Goal: Transaction & Acquisition: Purchase product/service

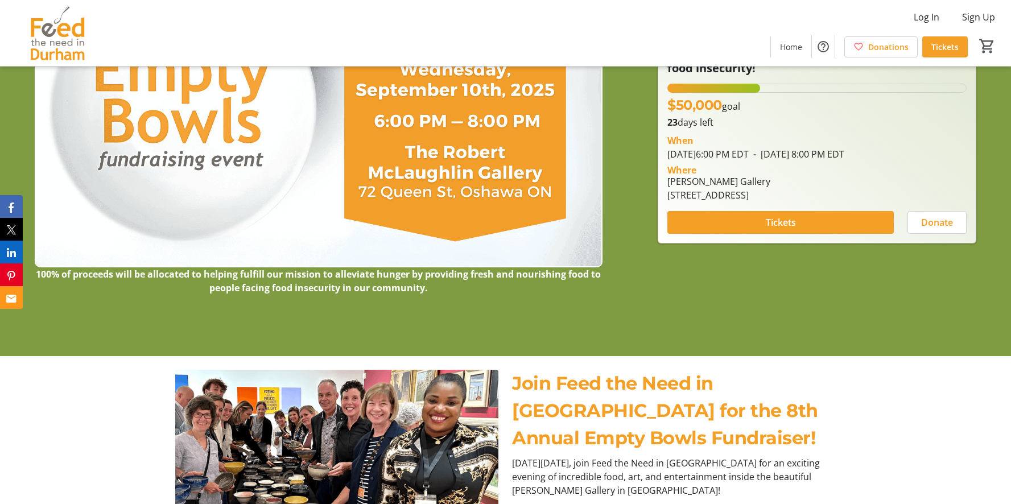
scroll to position [144, 0]
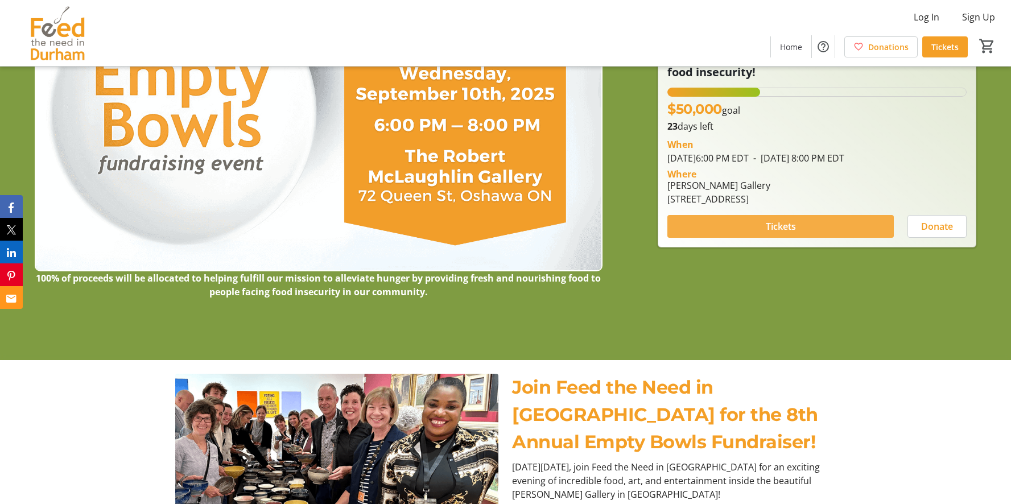
click at [758, 225] on span at bounding box center [781, 226] width 227 height 27
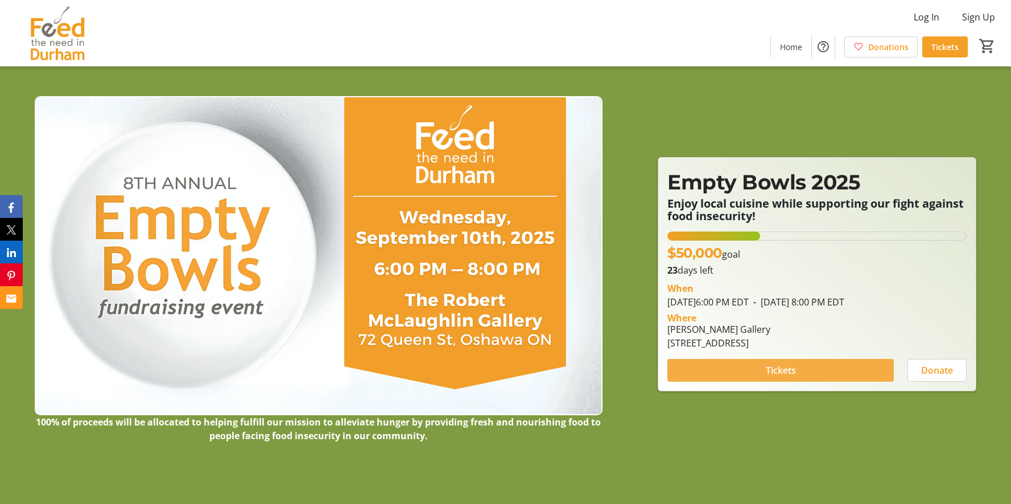
click at [812, 371] on span at bounding box center [781, 370] width 227 height 27
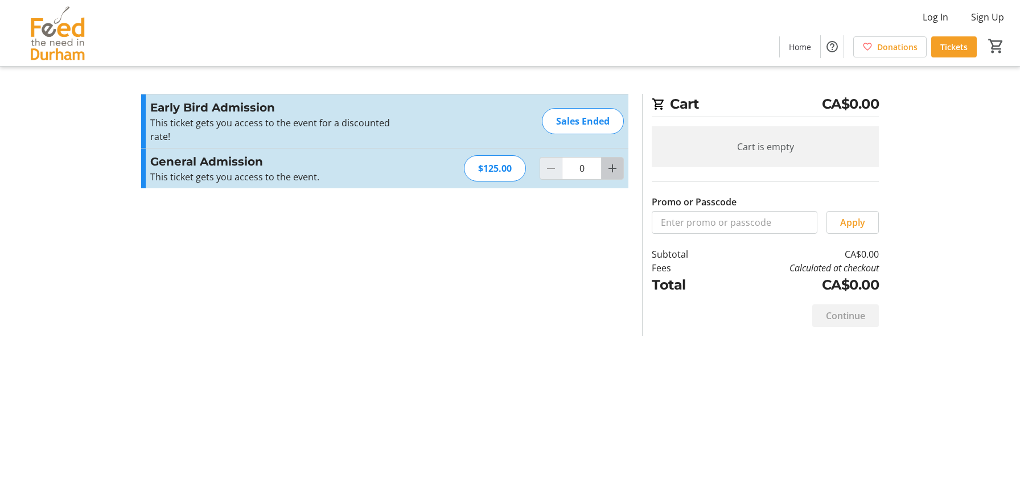
click at [619, 172] on span "Increment by one" at bounding box center [613, 169] width 22 height 22
type input "1"
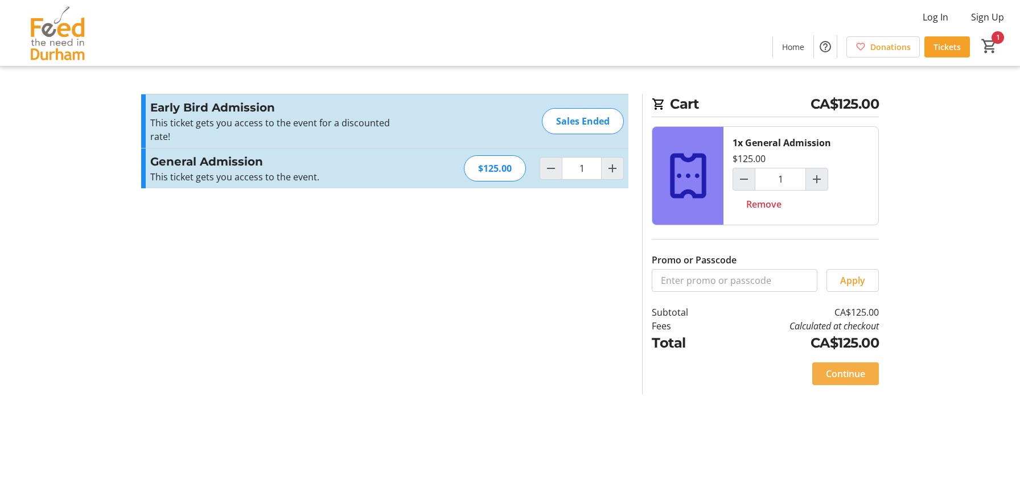
click at [833, 370] on span "Continue" at bounding box center [845, 374] width 39 height 14
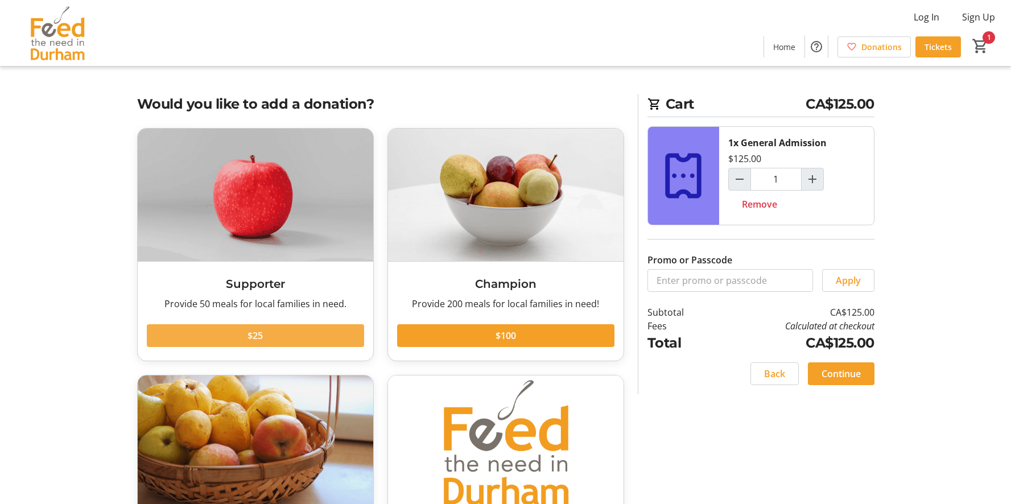
click at [265, 332] on span at bounding box center [255, 335] width 217 height 27
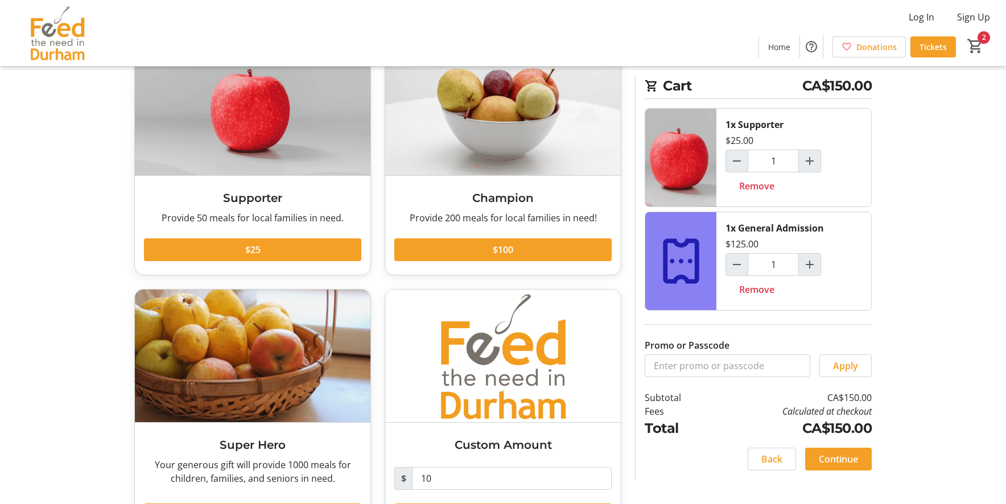
scroll to position [87, 0]
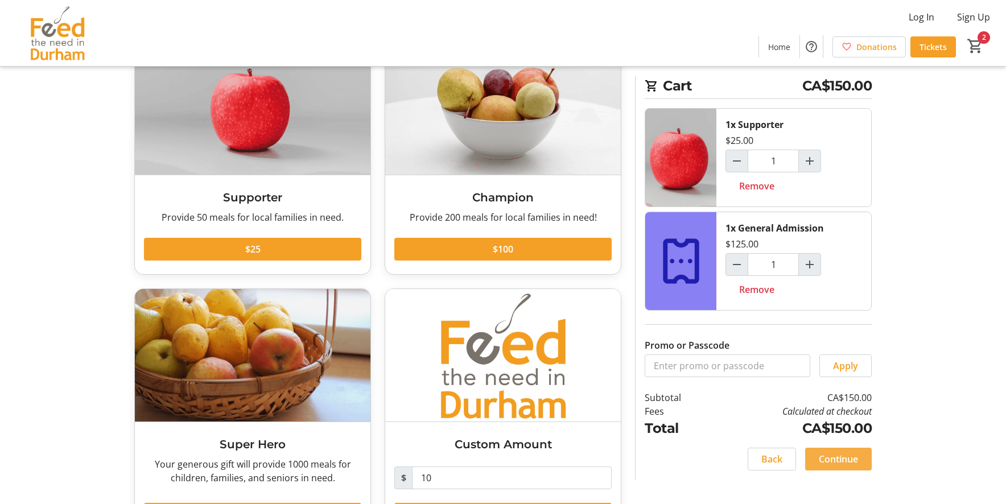
click at [830, 459] on span "Continue" at bounding box center [838, 459] width 39 height 14
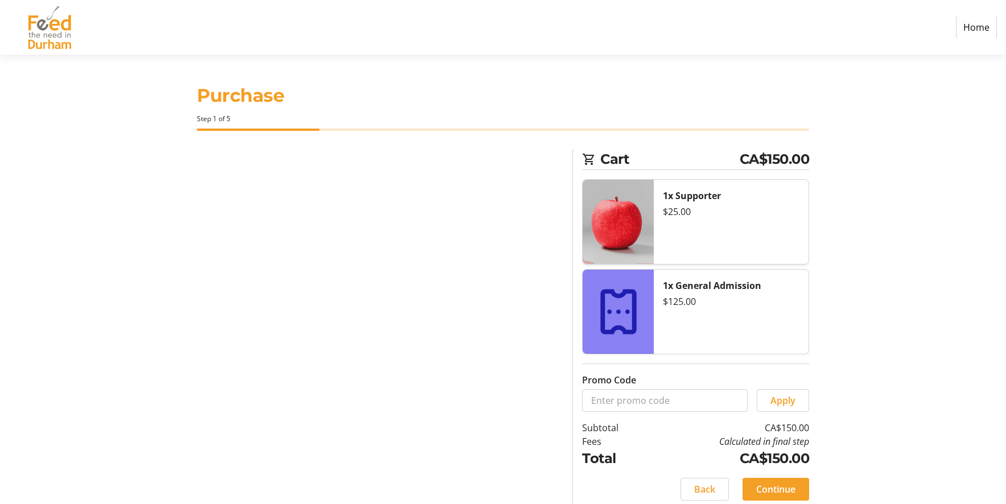
select select "CA"
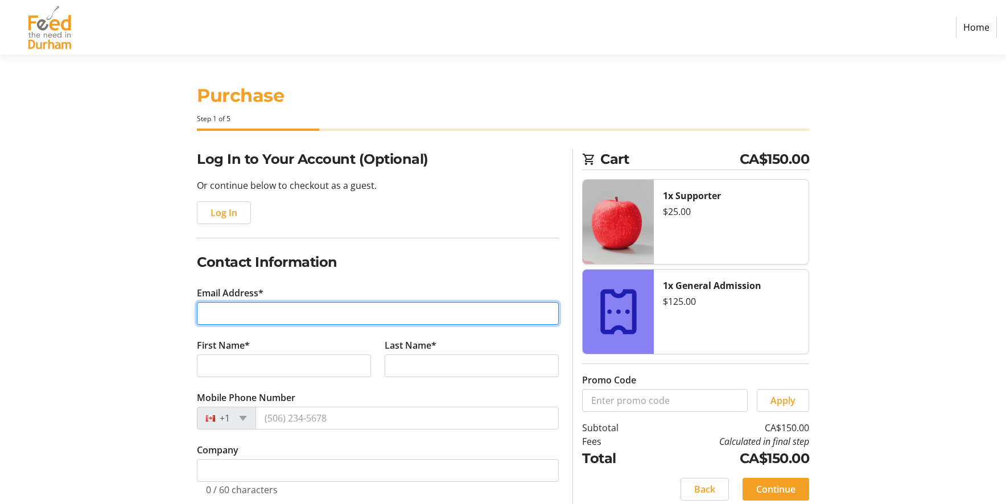
click at [204, 316] on input "Email Address*" at bounding box center [378, 313] width 362 height 23
type input "[PERSON_NAME][EMAIL_ADDRESS][DOMAIN_NAME]"
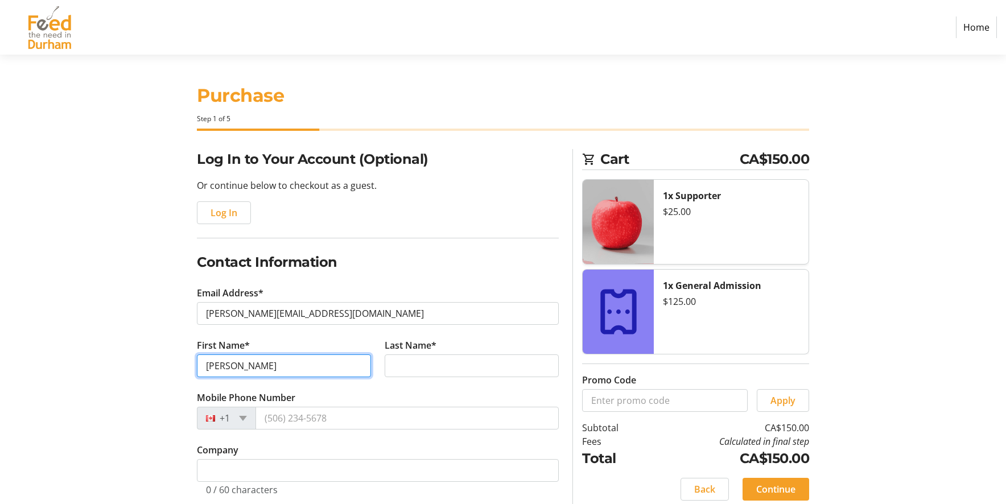
type input "J"
type input "[PERSON_NAME]"
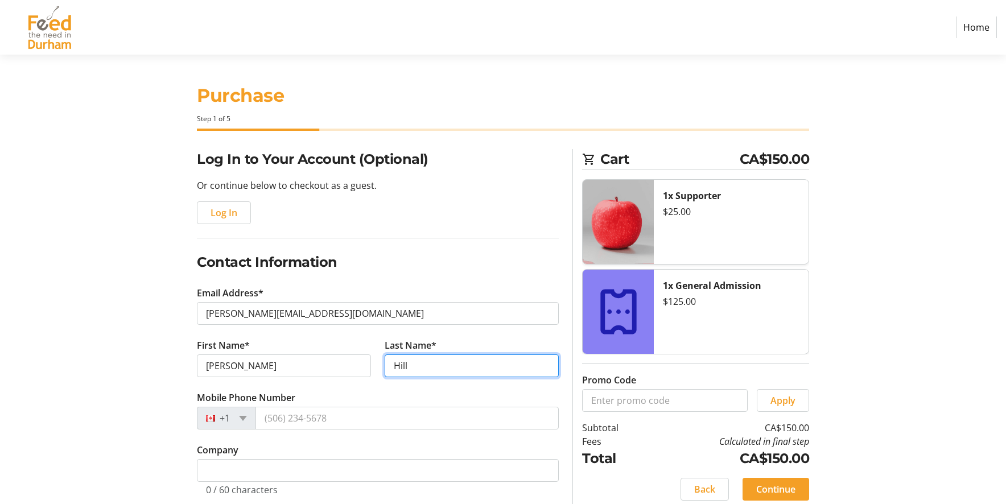
type input "Hill"
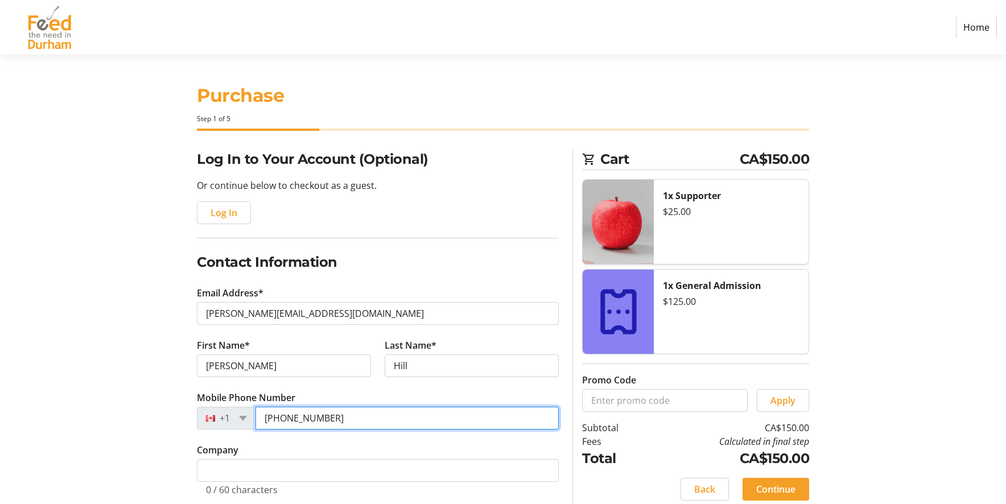
type input "[PHONE_NUMBER]"
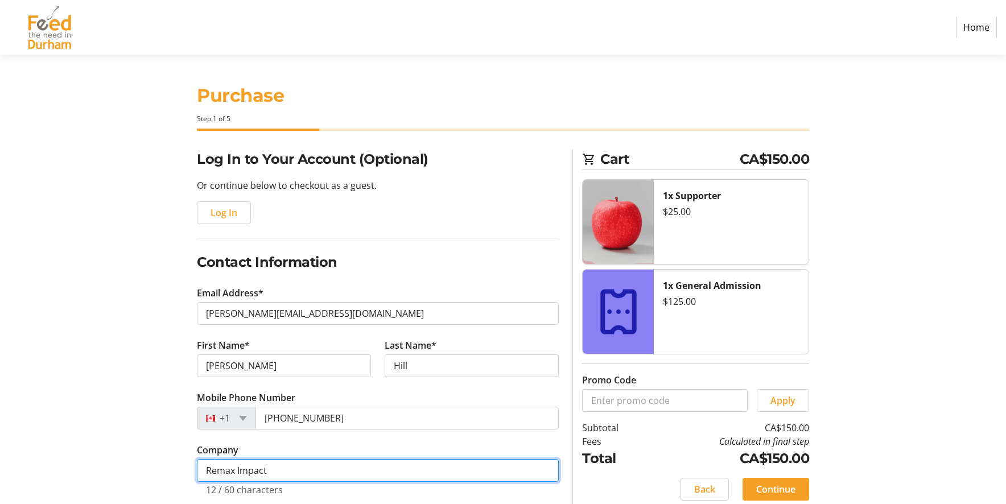
type input "Remax Impact"
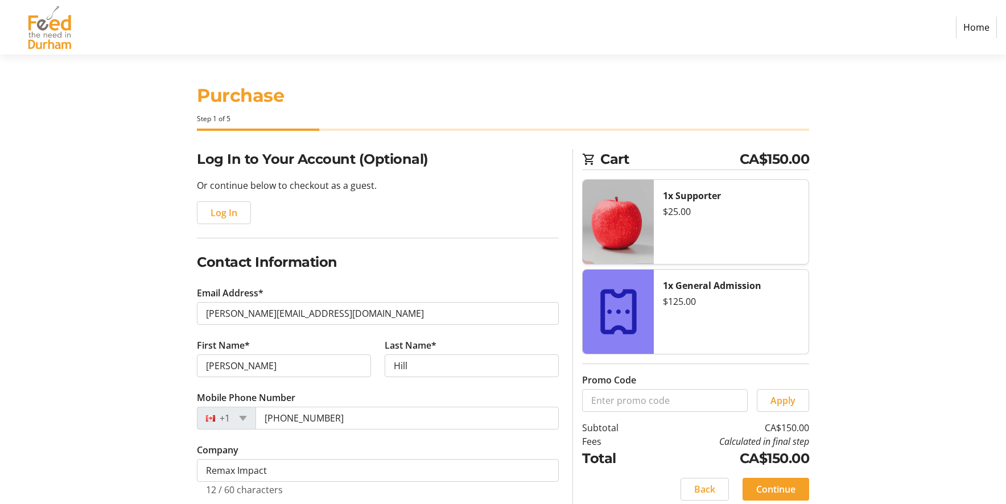
scroll to position [265, 0]
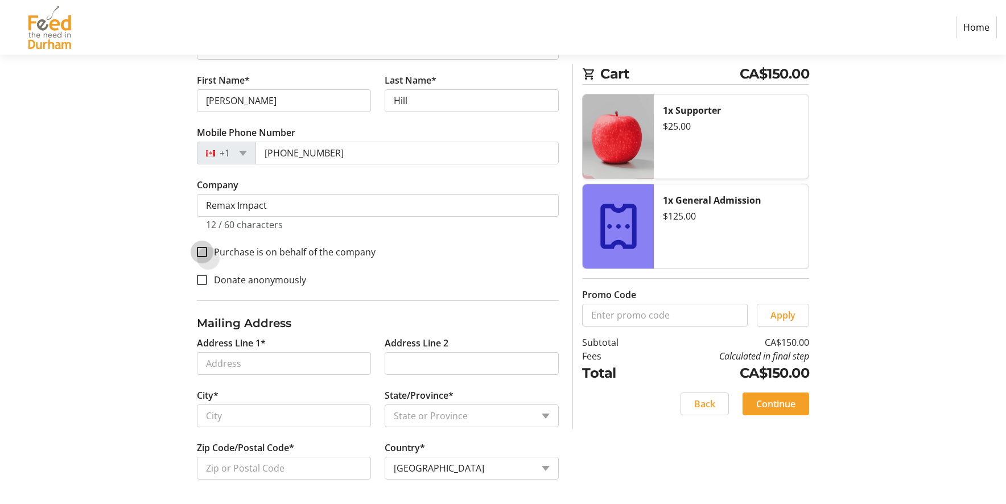
click at [201, 250] on input "Purchase is on behalf of the company" at bounding box center [202, 252] width 10 height 10
checkbox input "true"
click at [201, 277] on input "Donate anonymously" at bounding box center [202, 280] width 10 height 10
checkbox input "true"
click at [278, 363] on input "Address Line 1*" at bounding box center [284, 363] width 174 height 23
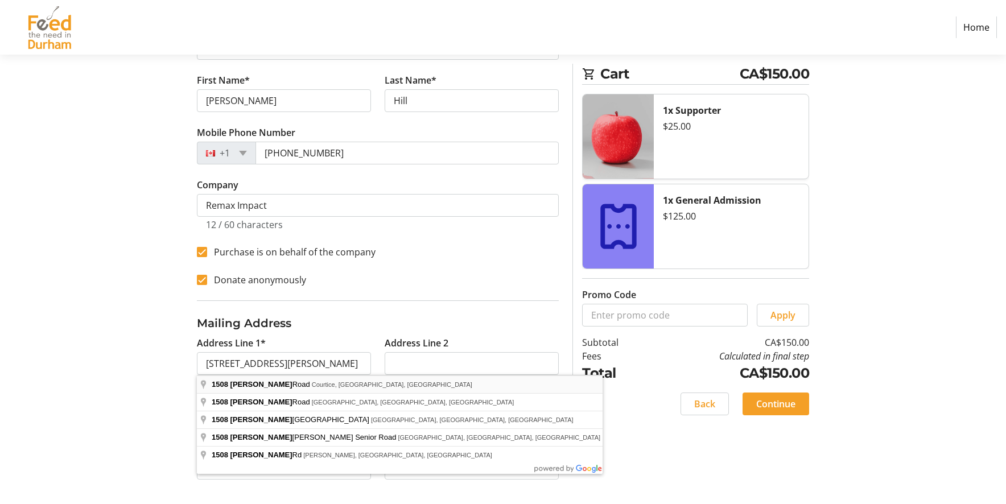
type input "[STREET_ADDRESS][PERSON_NAME]"
type input "Courtice"
select select "ON"
type input "L1E 2K8"
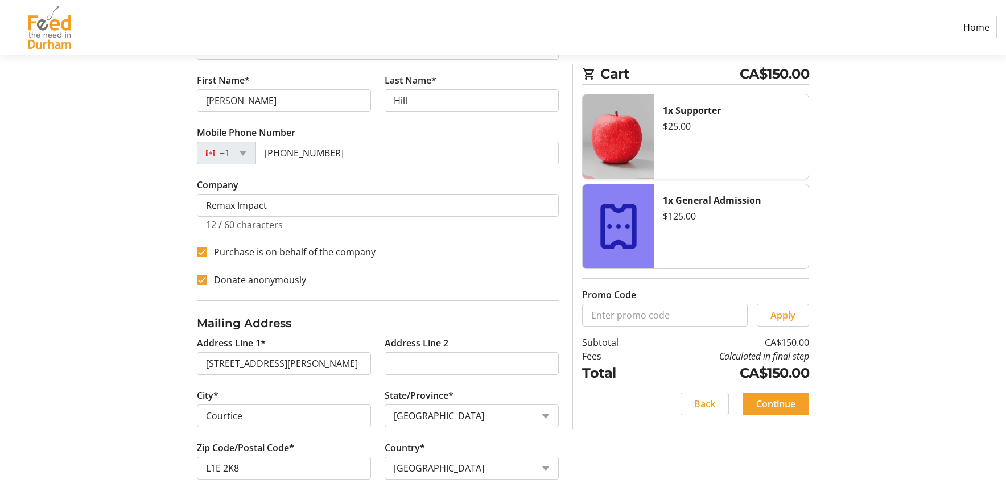
scroll to position [268, 0]
click at [765, 400] on span "Continue" at bounding box center [775, 404] width 39 height 14
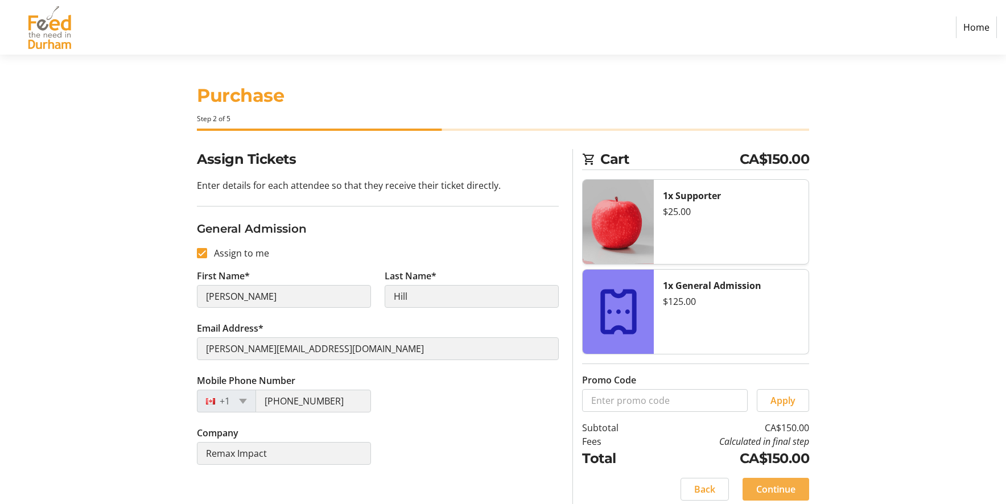
click at [763, 483] on span "Continue" at bounding box center [775, 490] width 39 height 14
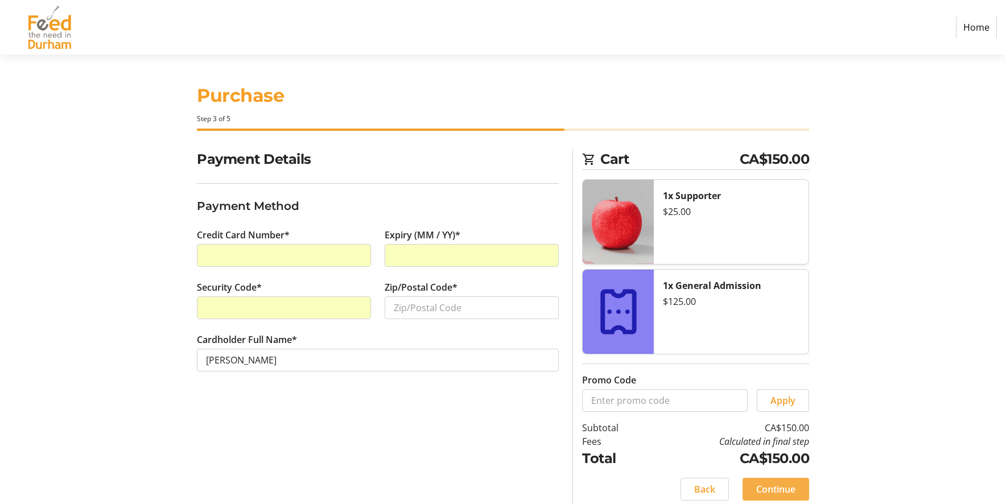
click at [791, 492] on span "Continue" at bounding box center [775, 490] width 39 height 14
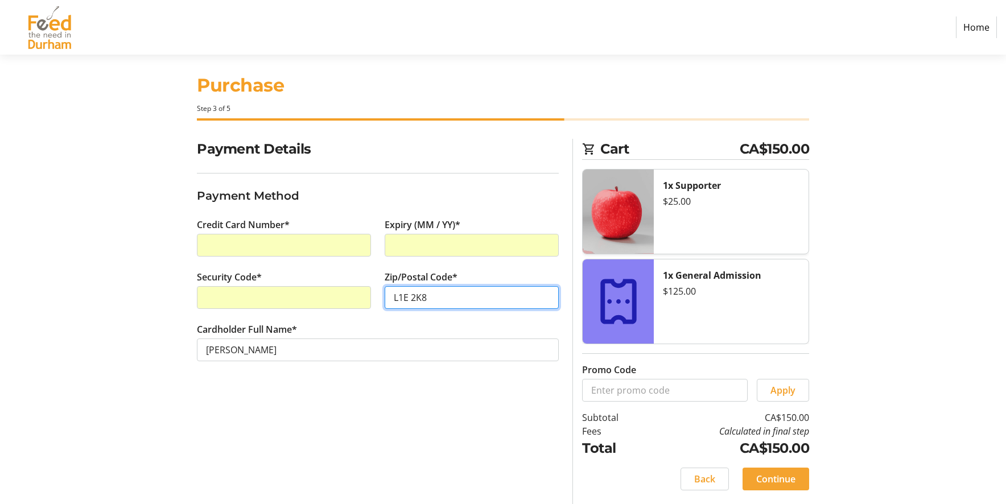
type input "L1E 2K8"
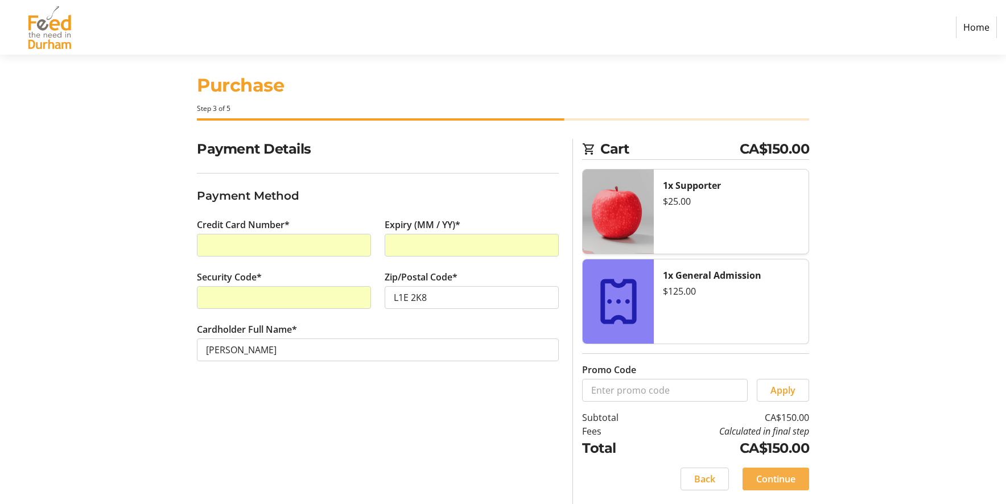
click at [779, 476] on span "Continue" at bounding box center [775, 479] width 39 height 14
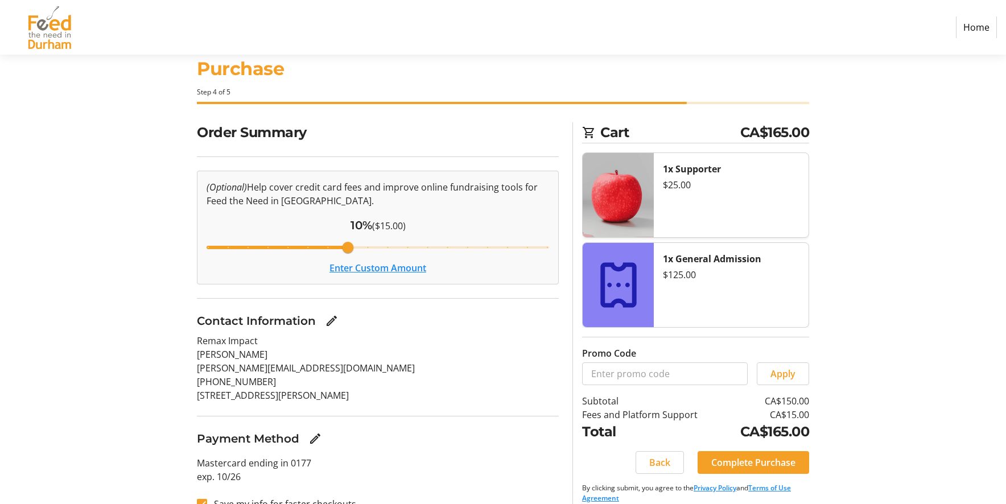
scroll to position [47, 0]
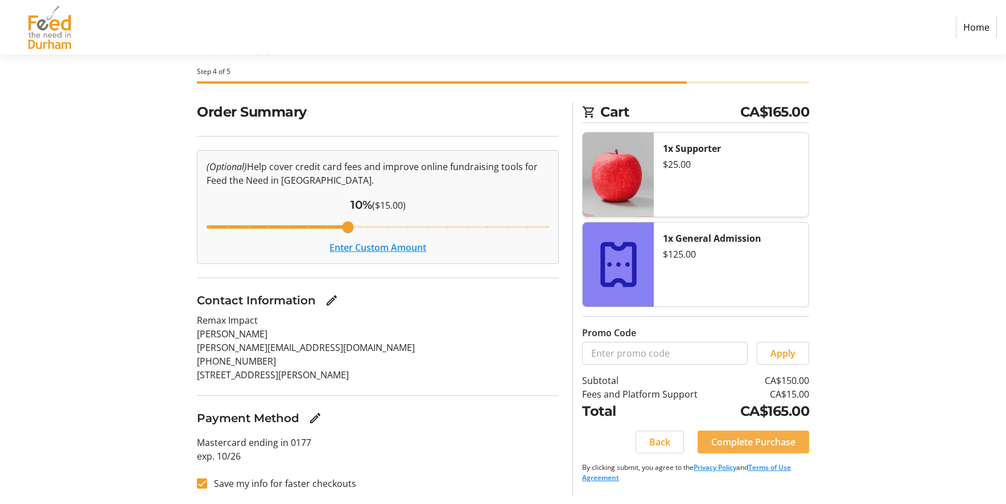
click at [769, 446] on span "Complete Purchase" at bounding box center [753, 442] width 84 height 14
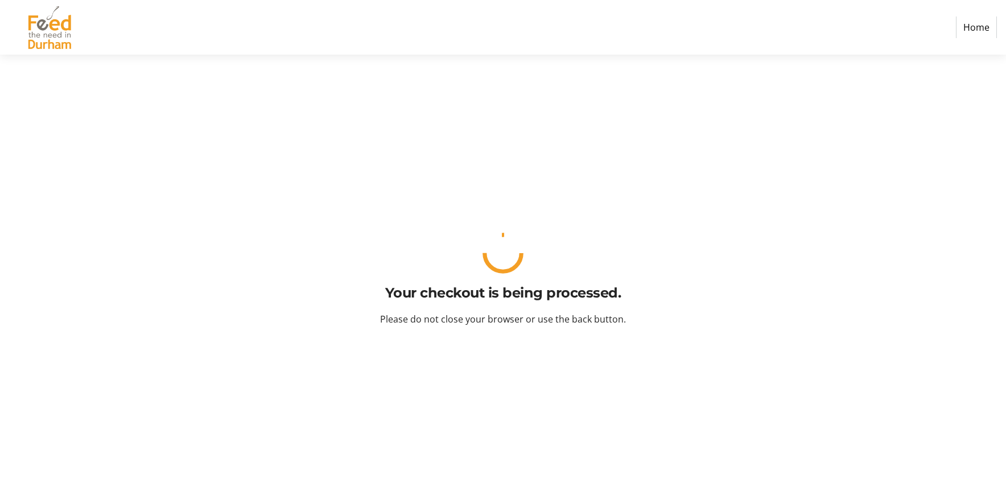
scroll to position [0, 0]
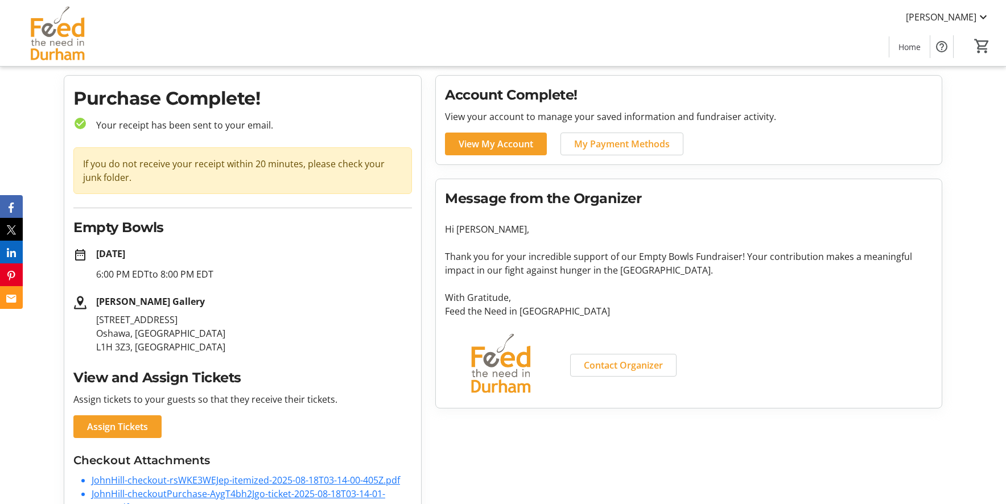
scroll to position [67, 0]
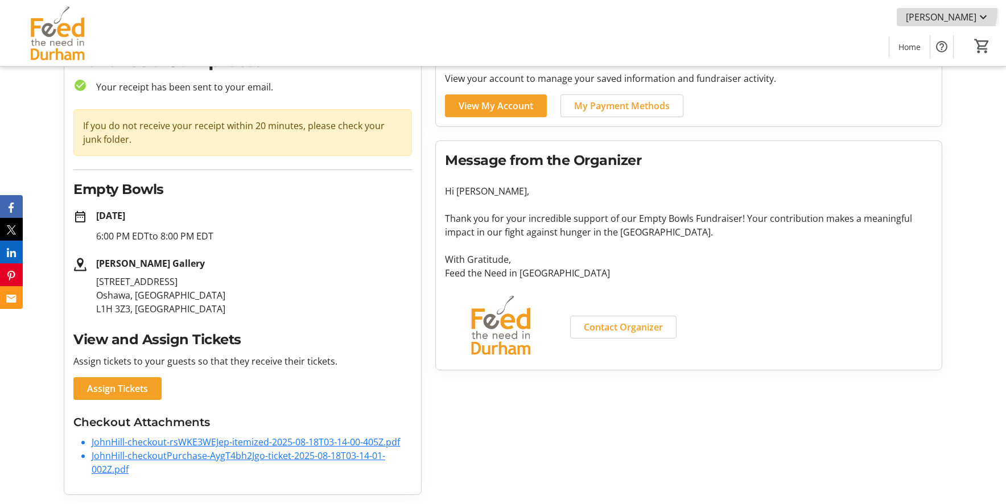
click at [982, 11] on mat-icon at bounding box center [984, 17] width 14 height 14
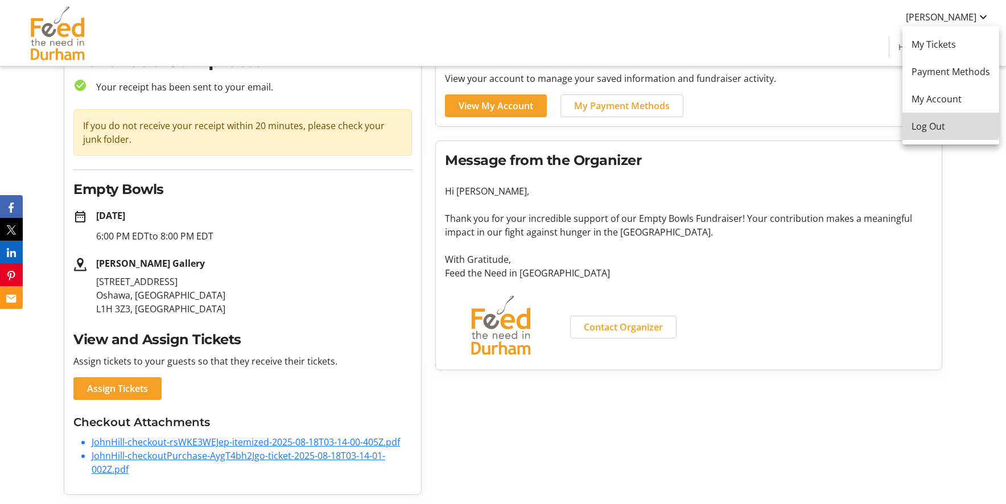
click at [950, 120] on span "Log Out" at bounding box center [951, 127] width 79 height 14
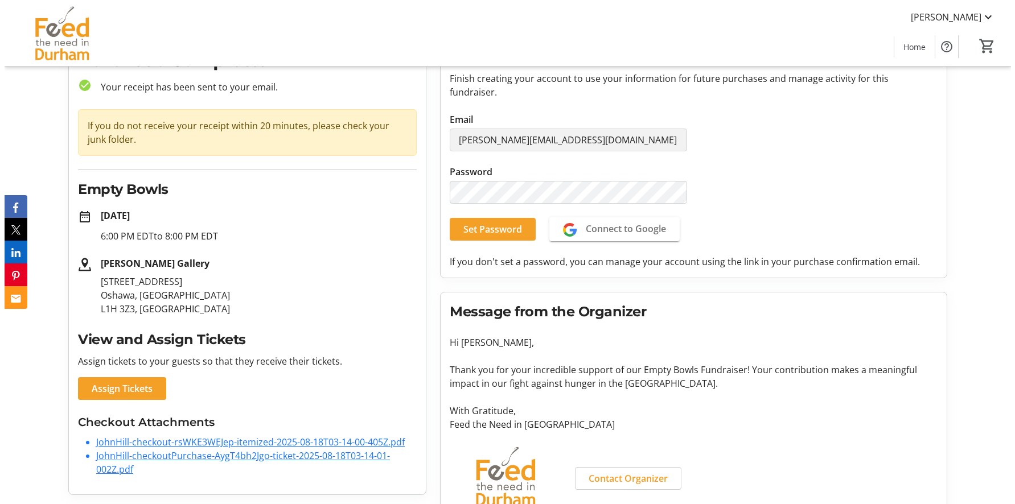
scroll to position [0, 0]
